Goal: Task Accomplishment & Management: Complete application form

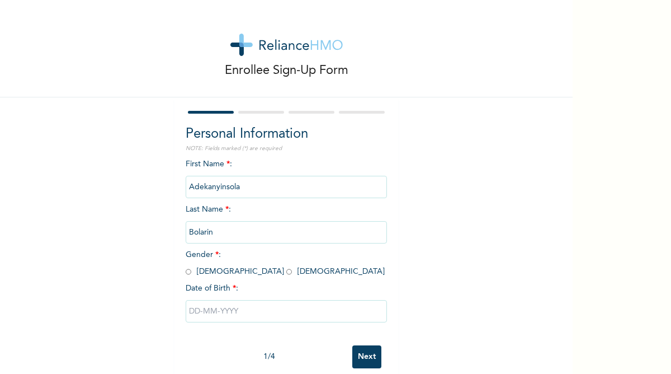
scroll to position [11, 0]
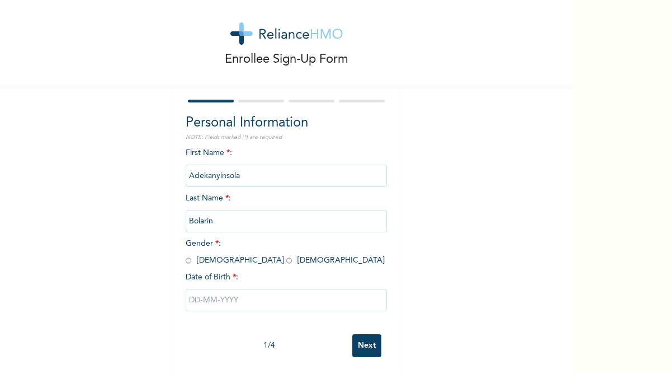
click at [188, 261] on input "radio" at bounding box center [189, 260] width 6 height 11
radio input "true"
click at [219, 294] on input "text" at bounding box center [286, 300] width 201 height 22
select select "9"
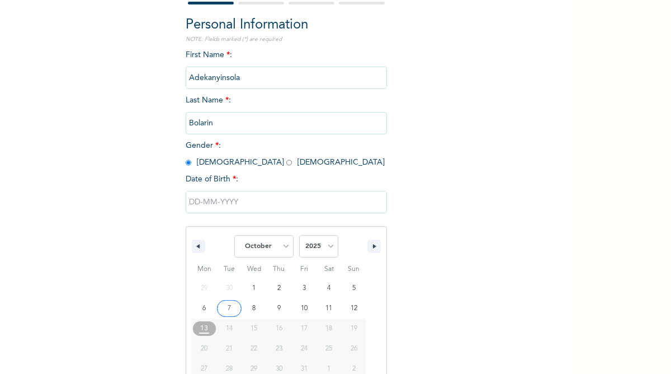
scroll to position [126, 0]
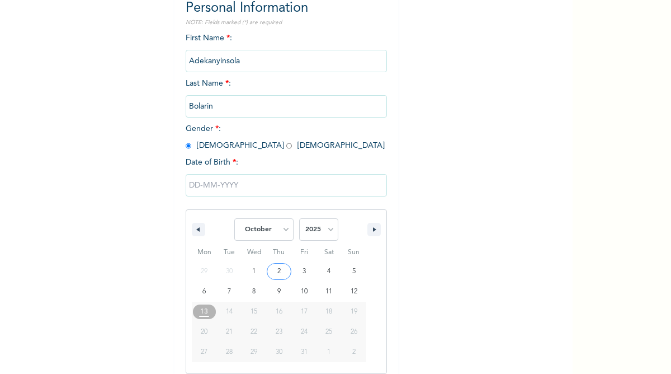
type input "10/02/2025"
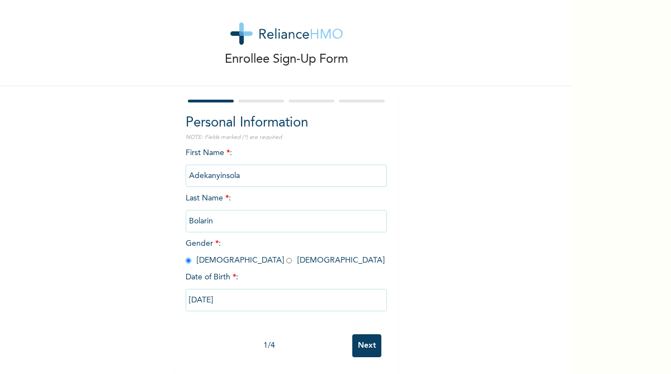
click at [360, 346] on input "Next" at bounding box center [366, 345] width 29 height 23
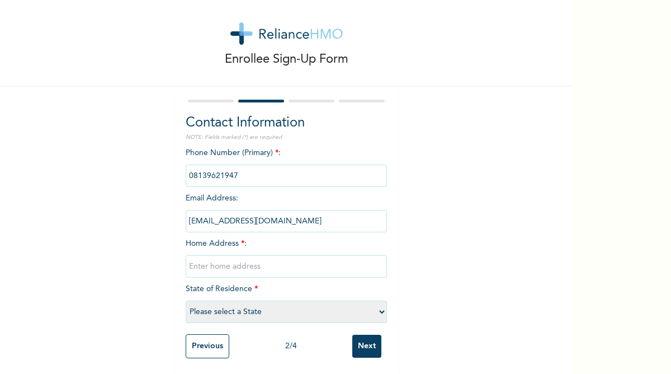
scroll to position [12, 0]
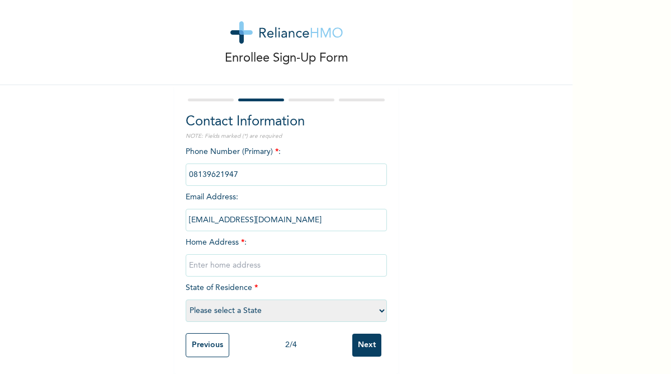
click at [260, 262] on input "text" at bounding box center [286, 265] width 201 height 22
type input "15 Halleluyah House Magada Onigbagbo, Magboro"
click at [231, 311] on select "Please select a State Abia Abuja (FCT) Adamawa Akwa Ibom Anambra Bauchi Bayelsa…" at bounding box center [286, 310] width 201 height 22
select select "28"
click at [186, 299] on select "Please select a State Abia Abuja (FCT) Adamawa Akwa Ibom Anambra Bauchi Bayelsa…" at bounding box center [286, 310] width 201 height 22
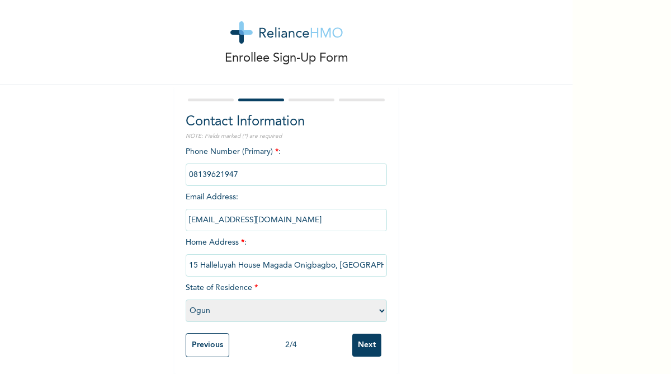
click at [365, 341] on input "Next" at bounding box center [366, 344] width 29 height 23
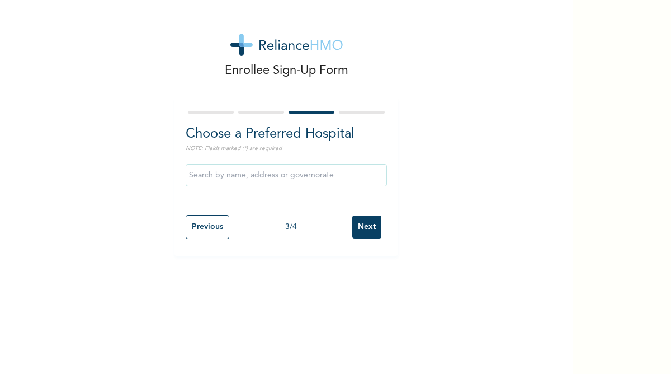
click at [309, 175] on input "text" at bounding box center [286, 175] width 201 height 22
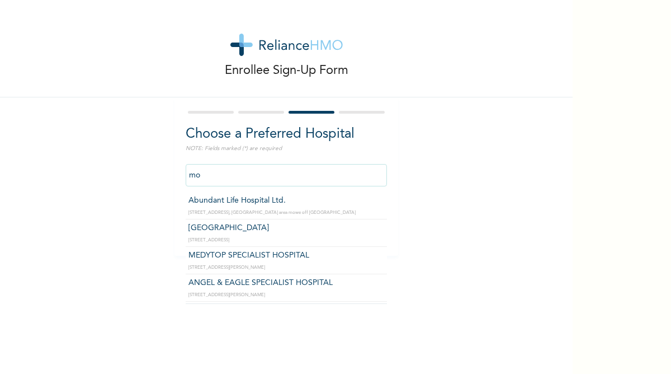
type input "m"
type input "M"
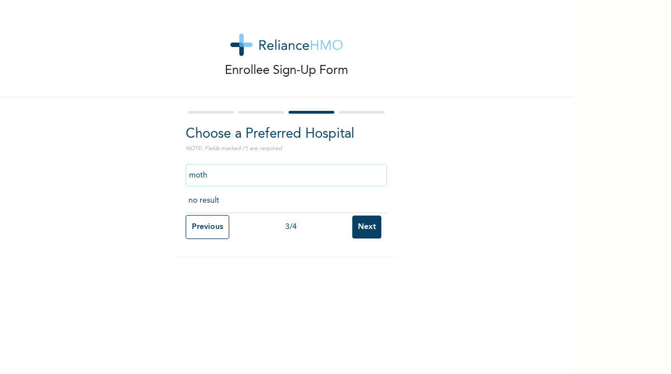
type input "moth"
click at [200, 222] on input "Previous" at bounding box center [208, 227] width 44 height 24
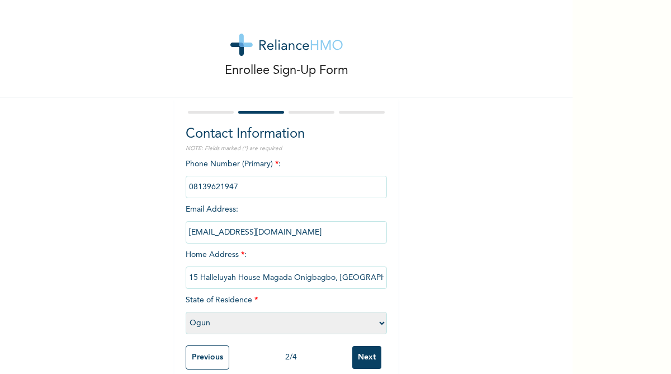
click at [282, 312] on select "Please select a State Abia Abuja (FCT) Adamawa Akwa Ibom Anambra Bauchi Bayelsa…" at bounding box center [286, 323] width 201 height 22
select select "25"
click at [186, 312] on select "Please select a State Abia Abuja (FCT) Adamawa Akwa Ibom Anambra Bauchi Bayelsa…" at bounding box center [286, 323] width 201 height 22
click at [359, 358] on input "Next" at bounding box center [366, 357] width 29 height 23
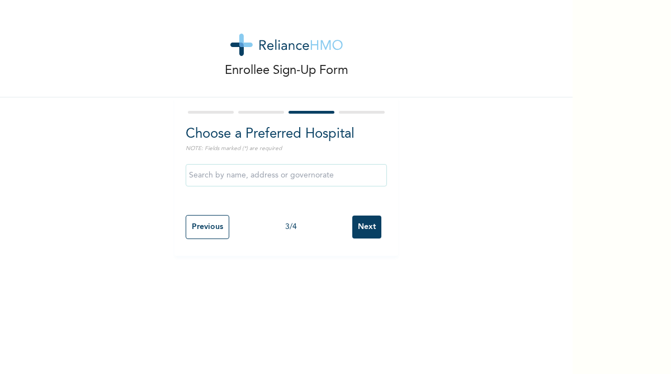
click at [268, 178] on input "text" at bounding box center [286, 175] width 201 height 22
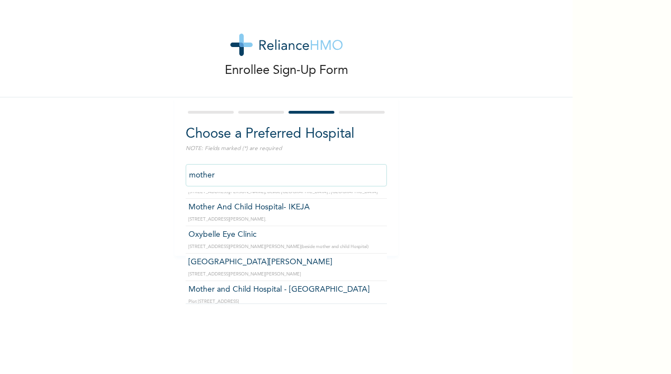
scroll to position [53, 0]
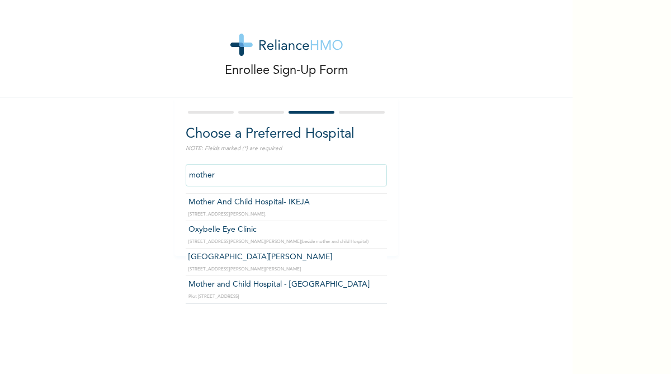
type input "Mother and Child Hospital - [GEOGRAPHIC_DATA]"
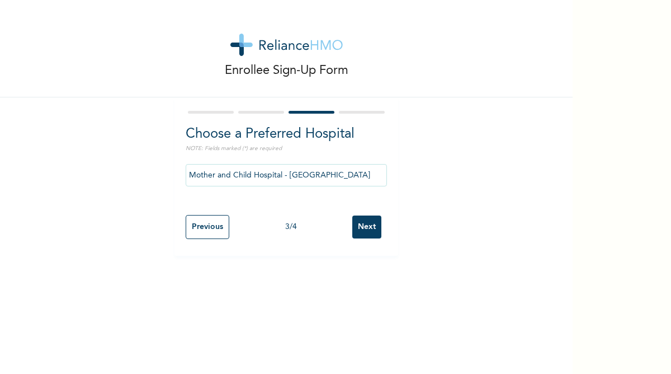
click at [366, 223] on input "Next" at bounding box center [366, 226] width 29 height 23
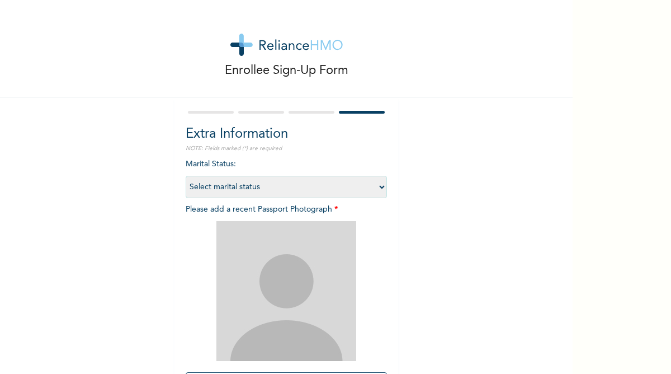
click at [334, 190] on select "Select marital status Single Married Divorced Widow/Widower" at bounding box center [286, 187] width 201 height 22
select select "1"
click at [186, 176] on select "Select marital status Single Married Divorced Widow/Widower" at bounding box center [286, 187] width 201 height 22
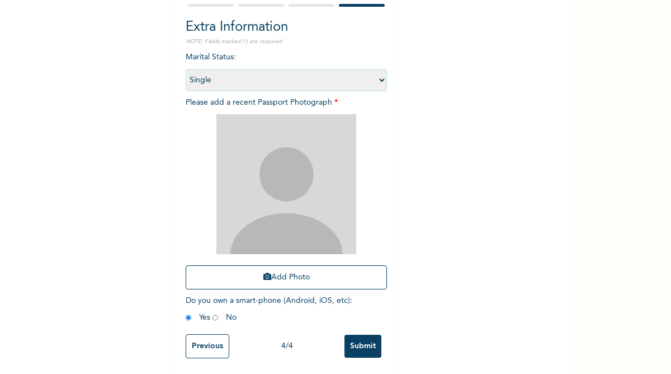
scroll to position [108, 0]
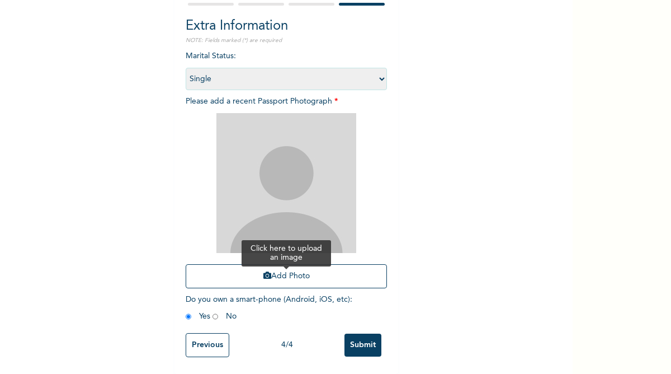
click at [277, 281] on button "Add Photo" at bounding box center [286, 276] width 201 height 24
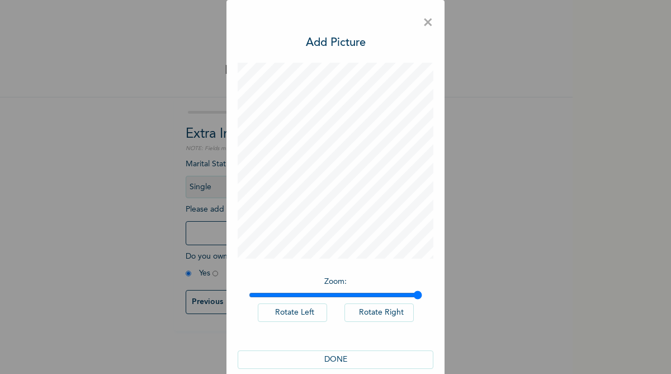
drag, startPoint x: 256, startPoint y: 293, endPoint x: 457, endPoint y: 279, distance: 201.8
type input "2"
click at [422, 290] on input "range" at bounding box center [335, 294] width 173 height 9
click at [333, 58] on div "× Add Picture Zoom : Rotate Left Rotate Right DONE" at bounding box center [336, 195] width 218 height 391
click at [340, 355] on button "DONE" at bounding box center [336, 359] width 196 height 18
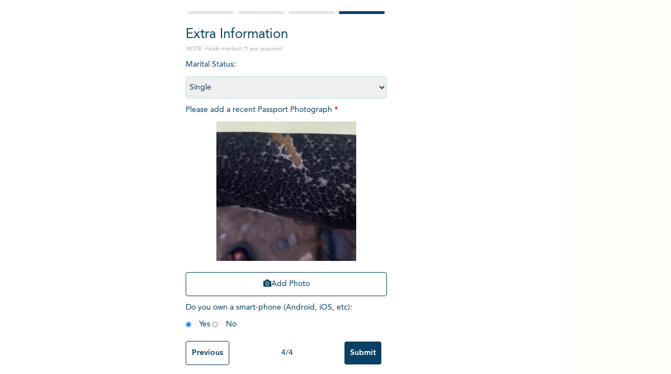
scroll to position [107, 0]
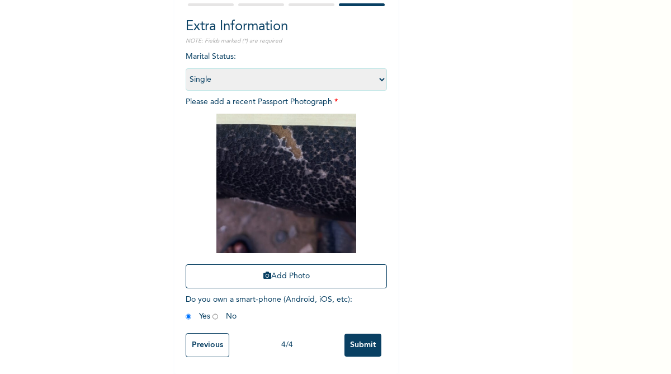
click at [215, 317] on input "radio" at bounding box center [216, 316] width 6 height 11
radio input "true"
click at [370, 341] on input "Submit" at bounding box center [363, 344] width 37 height 23
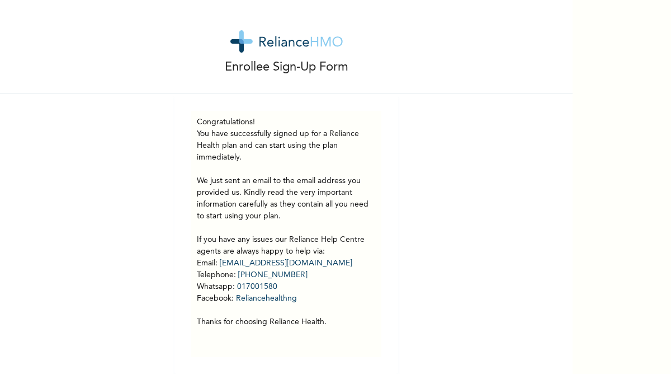
scroll to position [0, 0]
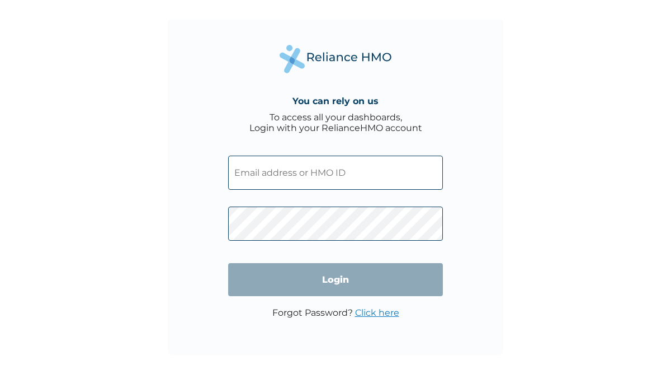
click at [315, 169] on input "text" at bounding box center [335, 172] width 215 height 34
paste input "FTP/10160/A"
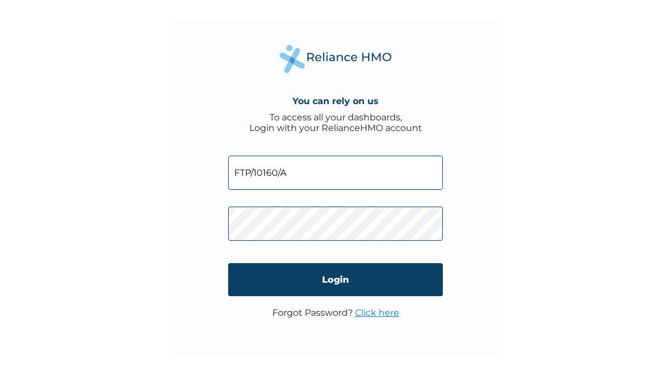
type input "FTP/10160/A"
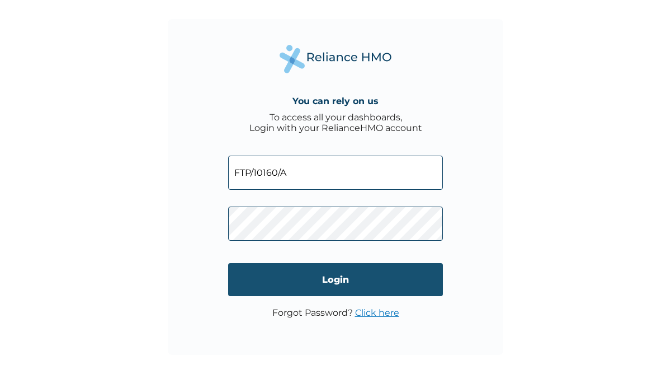
click at [286, 289] on input "Login" at bounding box center [335, 279] width 215 height 33
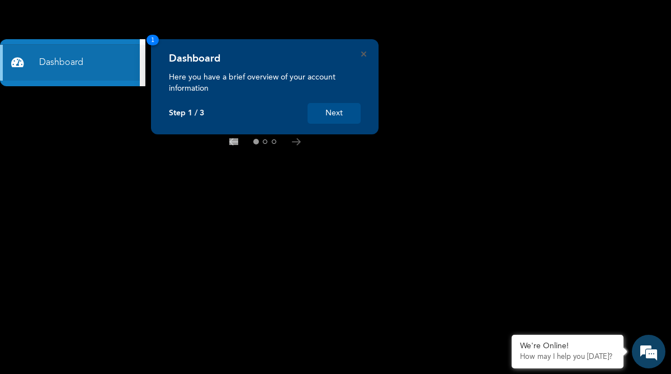
click at [321, 110] on button "Next" at bounding box center [334, 113] width 53 height 21
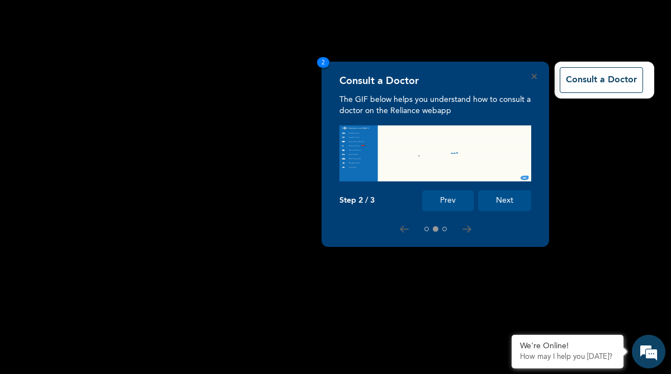
click at [488, 194] on button "Next" at bounding box center [504, 200] width 53 height 21
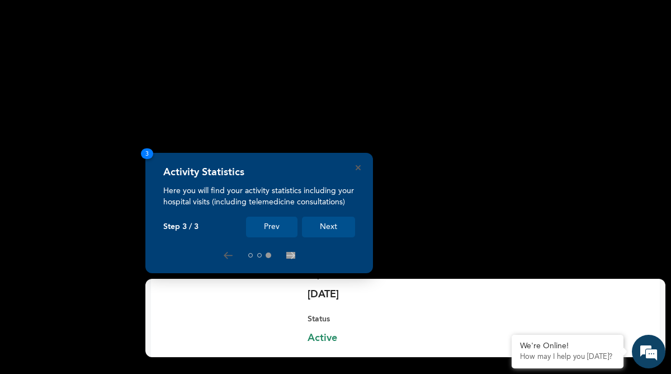
scroll to position [154, 0]
click at [312, 228] on button "Next" at bounding box center [328, 226] width 53 height 21
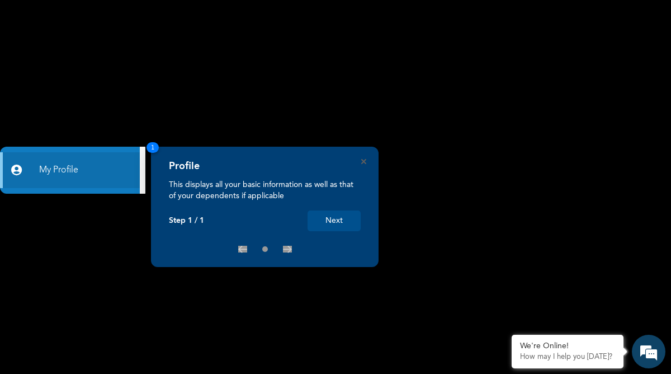
click at [336, 219] on button "Next" at bounding box center [334, 220] width 53 height 21
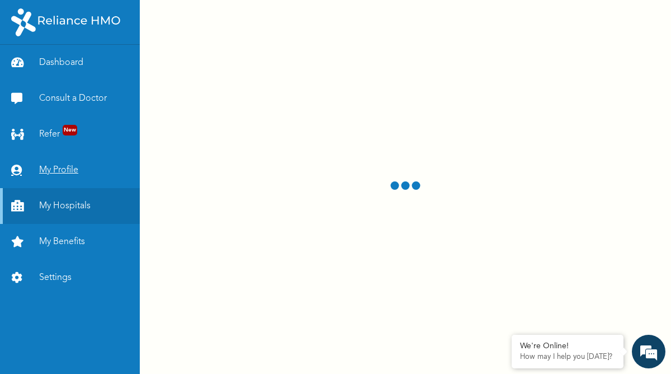
click at [107, 172] on link "My Profile" at bounding box center [70, 170] width 140 height 36
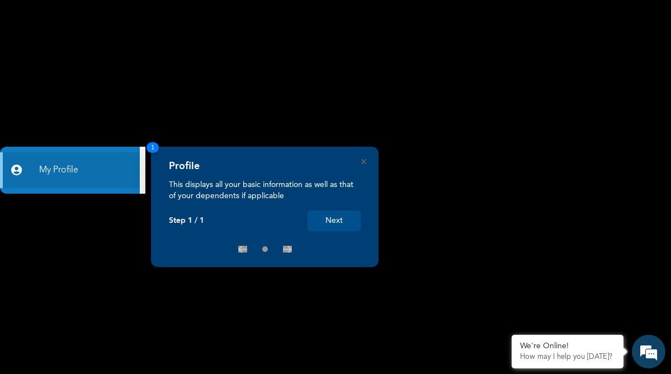
click at [333, 217] on button "Next" at bounding box center [334, 220] width 53 height 21
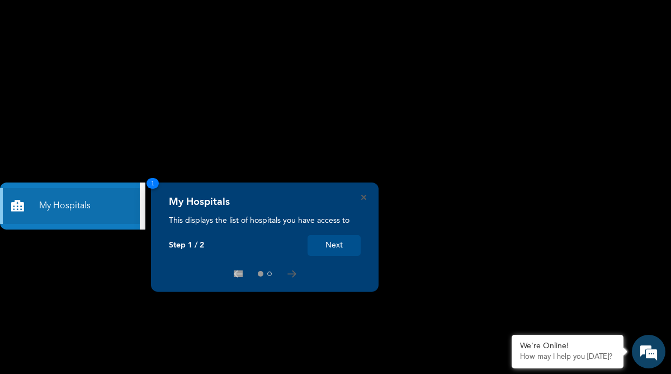
click at [326, 251] on button "Next" at bounding box center [334, 245] width 53 height 21
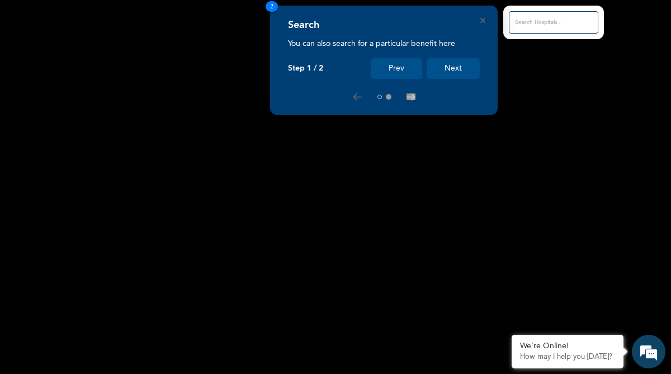
click at [440, 76] on button "Next" at bounding box center [453, 68] width 53 height 21
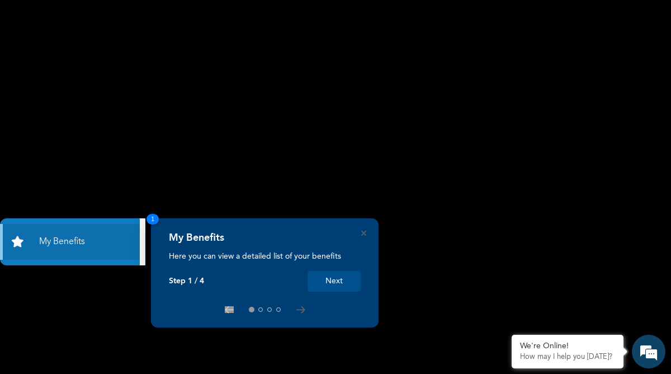
drag, startPoint x: 333, startPoint y: 279, endPoint x: 341, endPoint y: 272, distance: 10.7
click at [341, 272] on button "Next" at bounding box center [334, 281] width 53 height 21
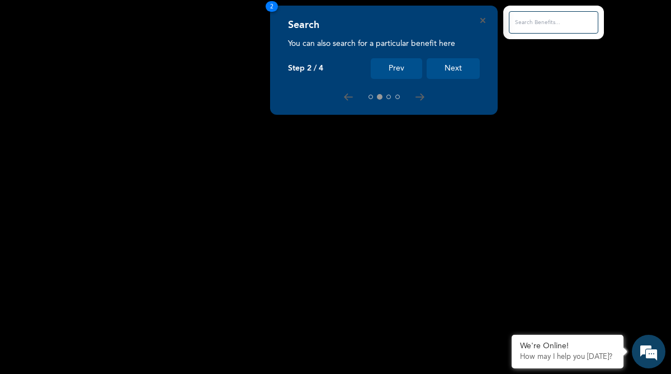
click at [442, 70] on button "Next" at bounding box center [453, 68] width 53 height 21
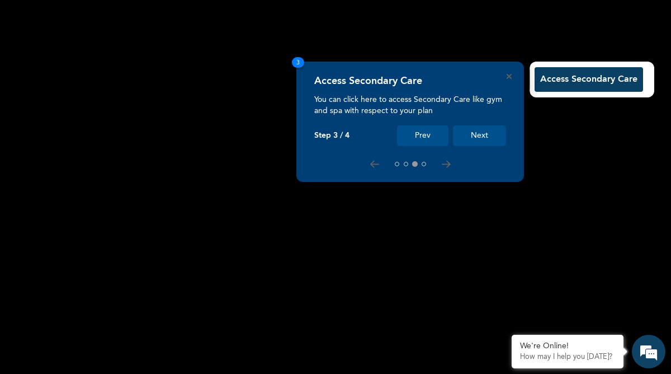
click at [469, 133] on button "Next" at bounding box center [479, 135] width 53 height 21
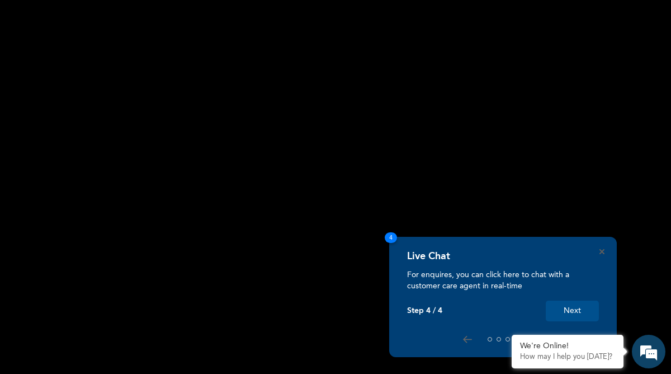
click at [576, 311] on button "Next" at bounding box center [572, 310] width 53 height 21
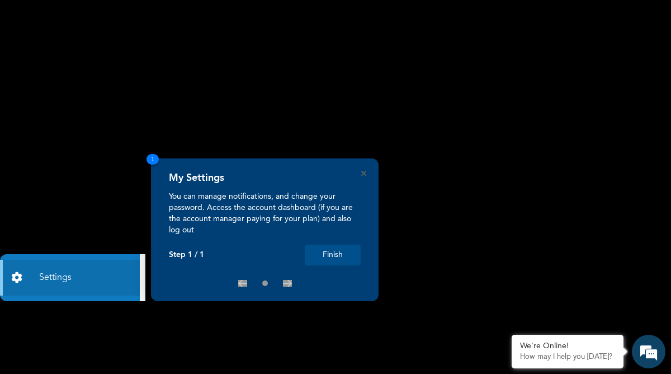
click at [347, 253] on button "Finish" at bounding box center [333, 254] width 56 height 21
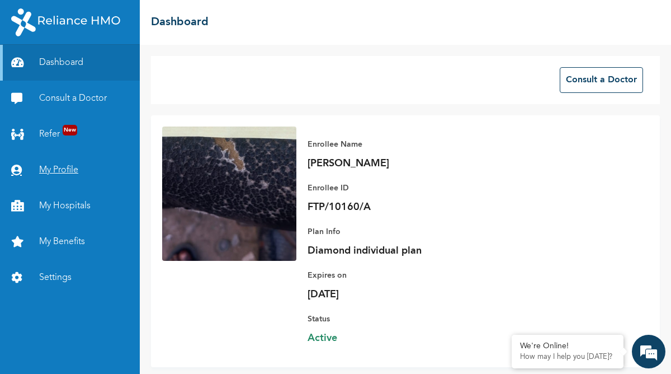
click at [78, 170] on link "My Profile" at bounding box center [70, 170] width 140 height 36
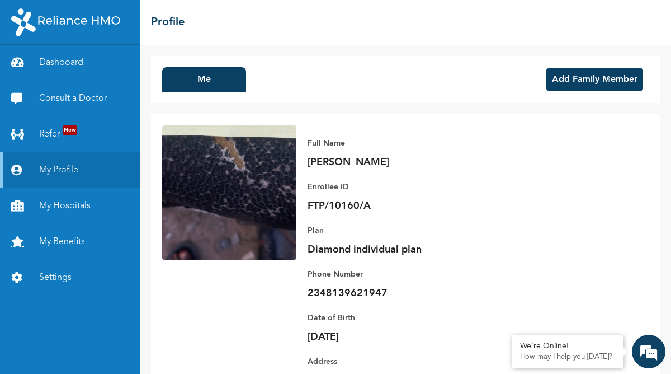
click at [62, 244] on link "My Benefits" at bounding box center [70, 242] width 140 height 36
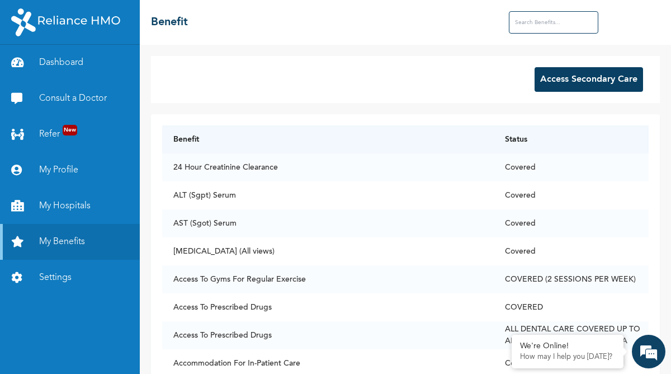
click at [530, 25] on input "text" at bounding box center [553, 22] width 89 height 22
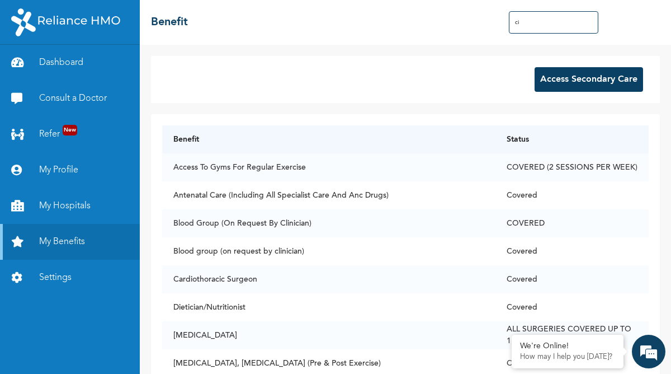
type input "c"
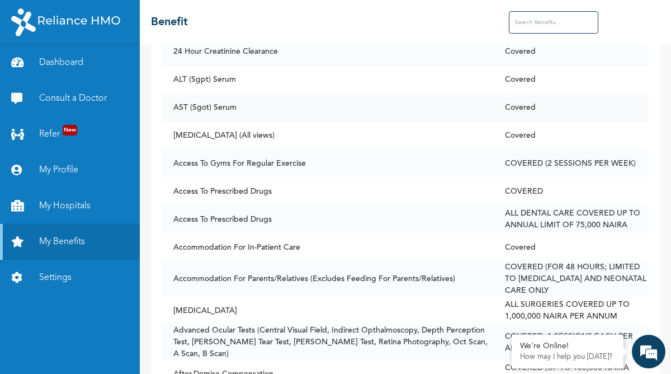
scroll to position [117, 0]
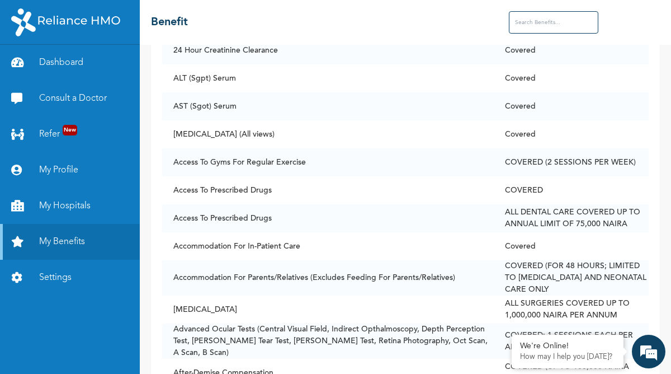
click at [519, 22] on input "text" at bounding box center [553, 22] width 89 height 22
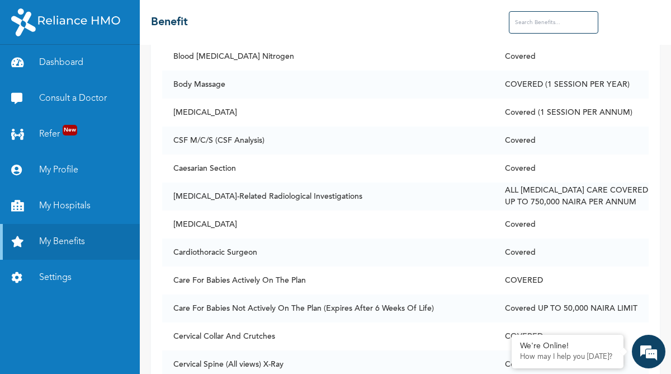
scroll to position [0, 0]
